Goal: Information Seeking & Learning: Learn about a topic

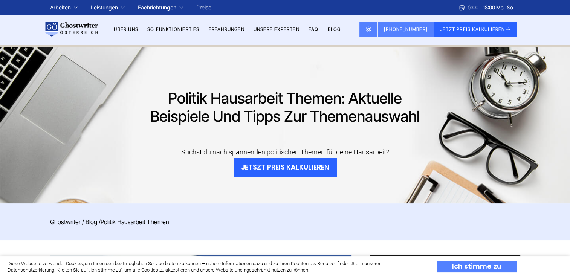
click at [493, 264] on div "Ich stimme zu" at bounding box center [477, 267] width 80 height 12
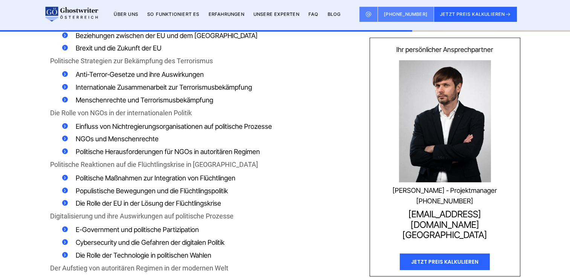
scroll to position [2503, 0]
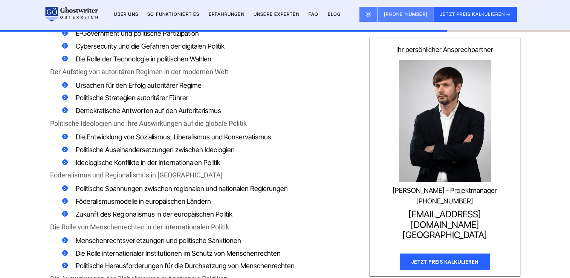
scroll to position [2699, 0]
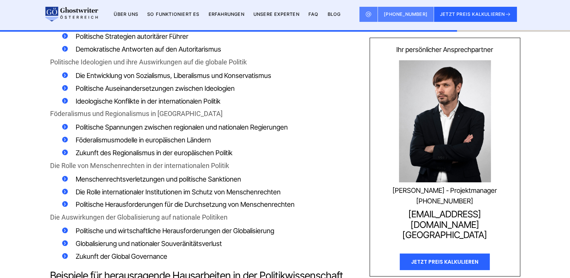
drag, startPoint x: 563, startPoint y: 111, endPoint x: 562, endPoint y: 105, distance: 5.7
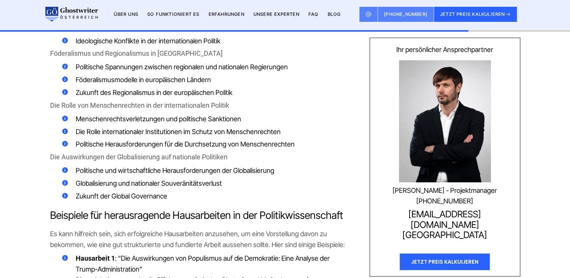
scroll to position [2835, 0]
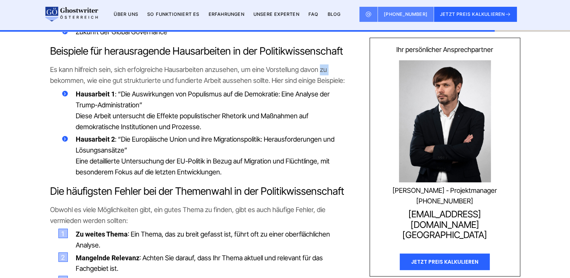
scroll to position [2985, 0]
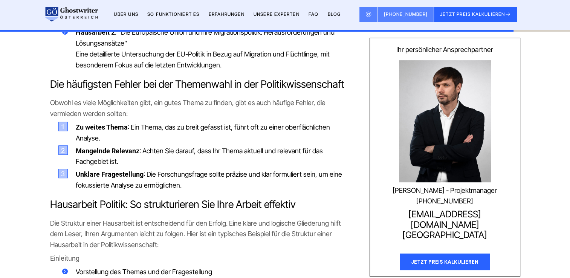
scroll to position [3106, 0]
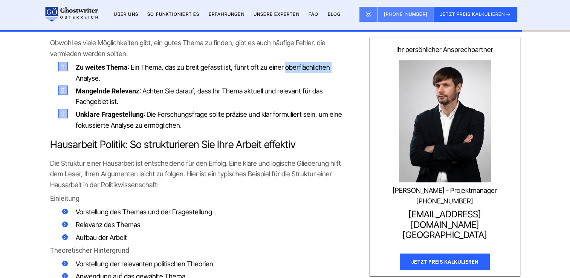
scroll to position [3151, 0]
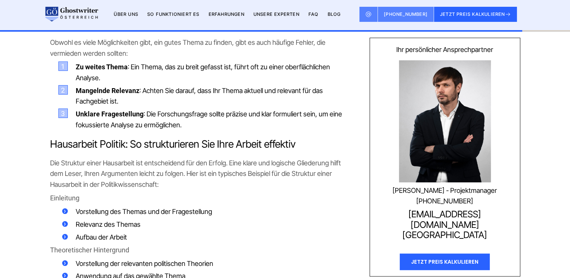
drag, startPoint x: 564, startPoint y: 109, endPoint x: 564, endPoint y: 129, distance: 20.0
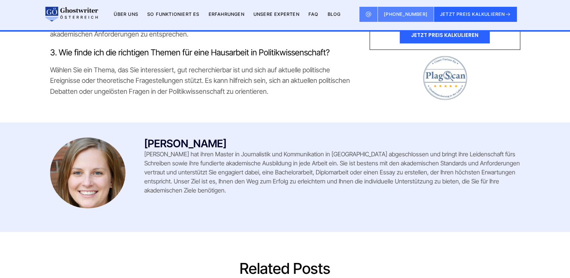
scroll to position [3754, 0]
